Goal: Find specific page/section: Find specific page/section

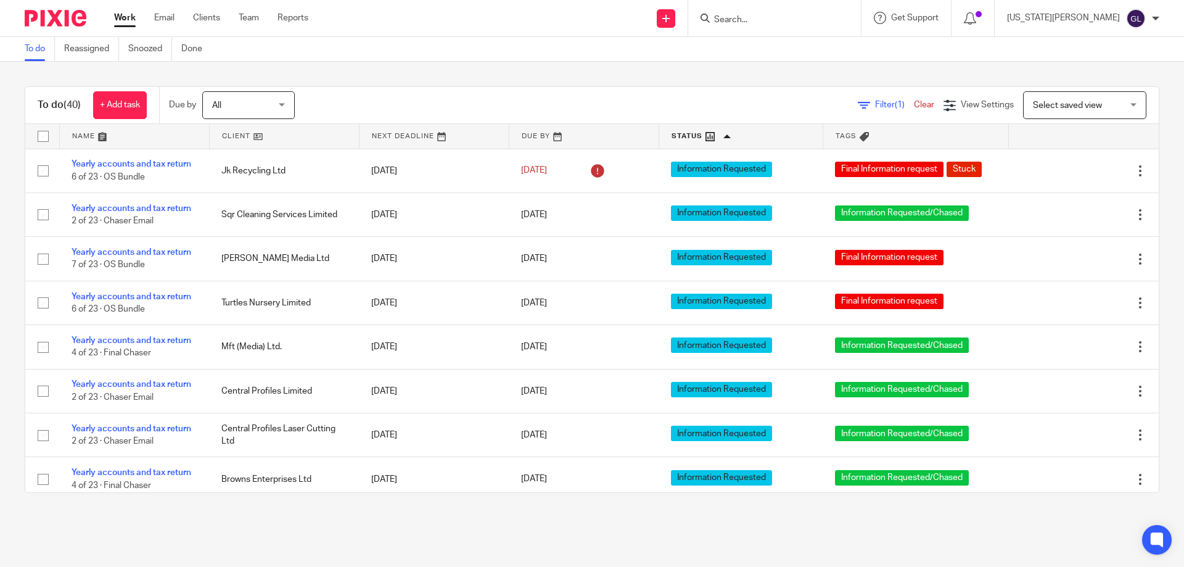
scroll to position [916, 0]
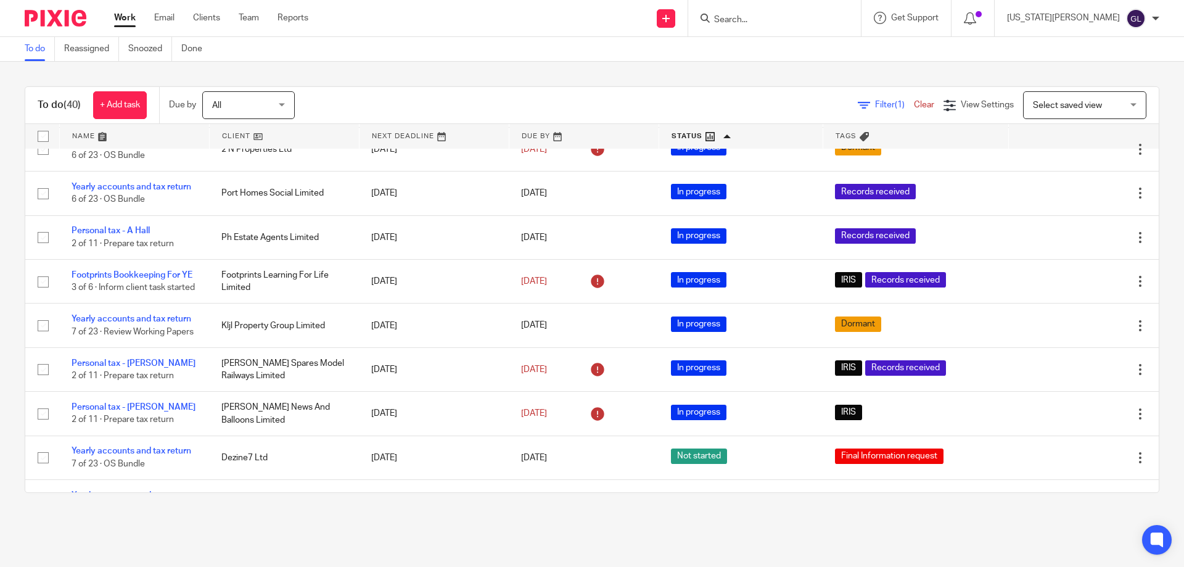
click at [791, 17] on input "Search" at bounding box center [768, 20] width 111 height 11
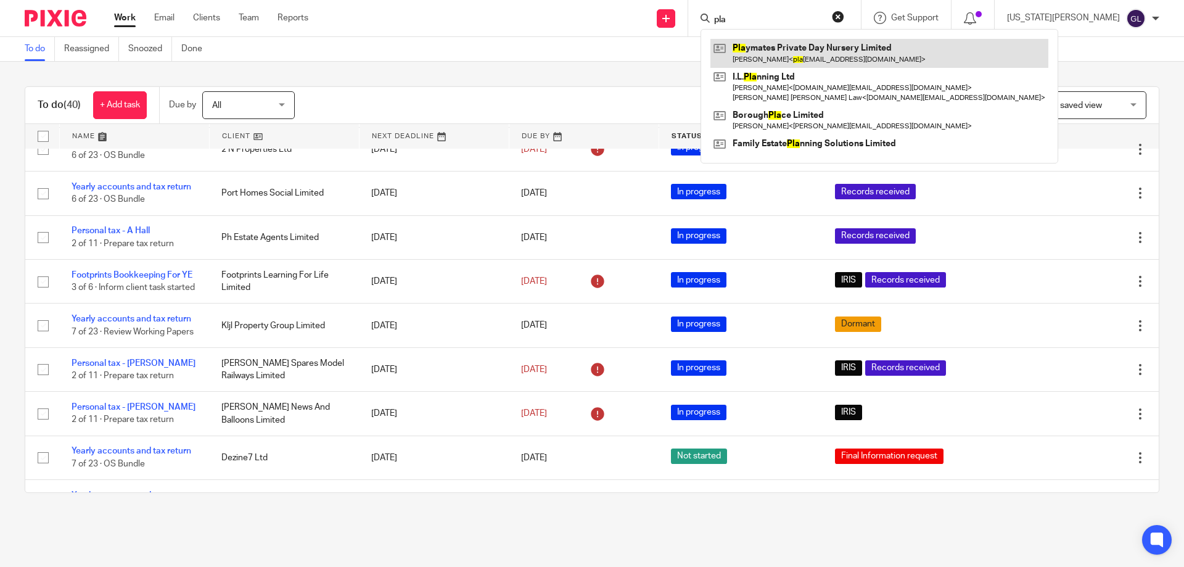
type input "pla"
click at [814, 56] on link at bounding box center [880, 53] width 338 height 28
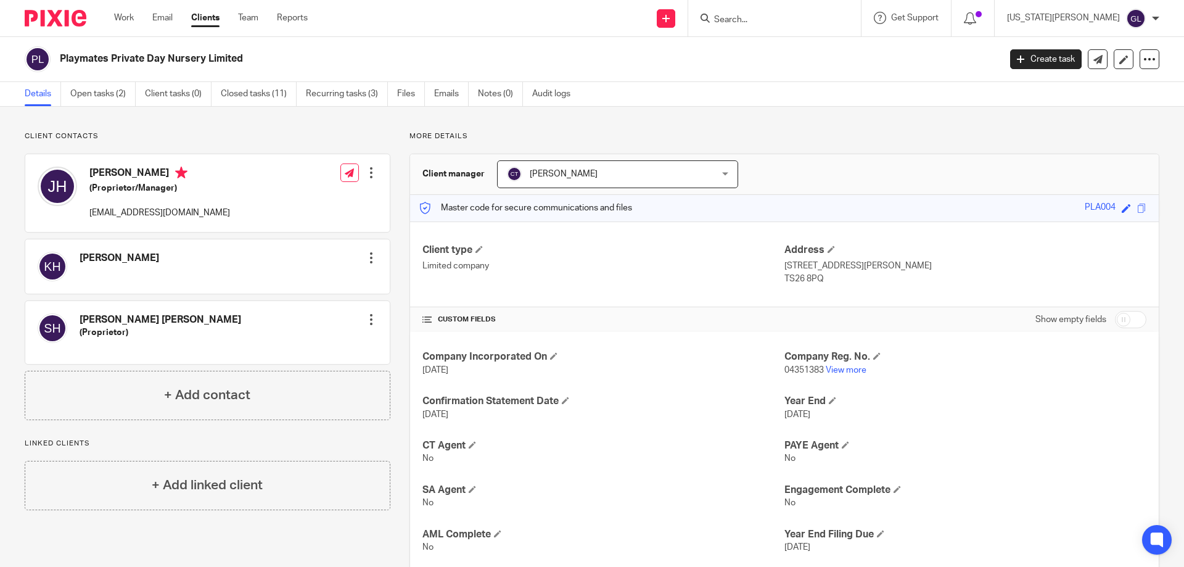
click at [1049, 141] on p "More details" at bounding box center [785, 136] width 750 height 10
